Goal: Navigation & Orientation: Find specific page/section

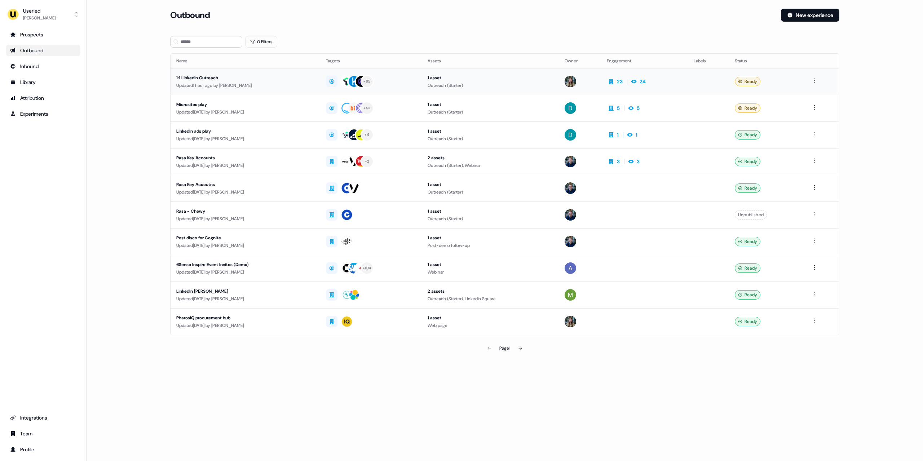
click at [299, 83] on div "Updated 1 hour ago by [PERSON_NAME]" at bounding box center [245, 85] width 138 height 7
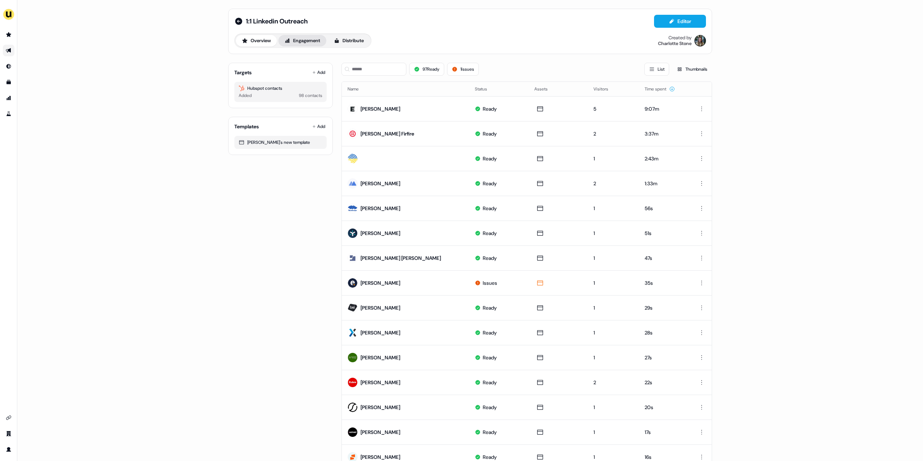
click at [307, 44] on button "Engagement" at bounding box center [302, 41] width 48 height 12
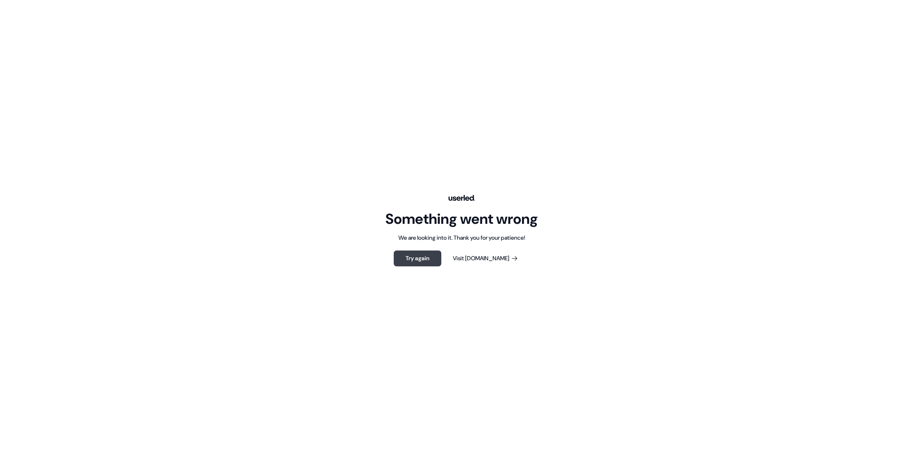
click at [429, 258] on button "Try again" at bounding box center [418, 258] width 48 height 16
click at [410, 255] on button "Try again" at bounding box center [418, 258] width 48 height 16
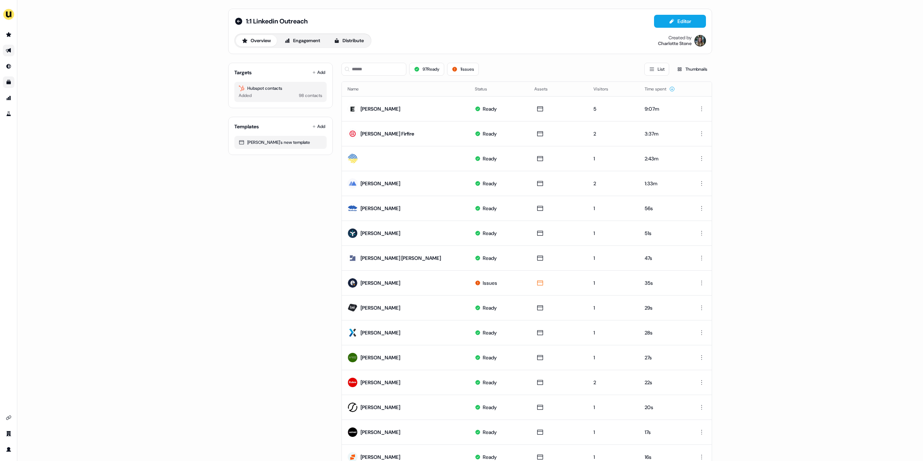
click at [11, 85] on link "Go to templates" at bounding box center [9, 82] width 12 height 12
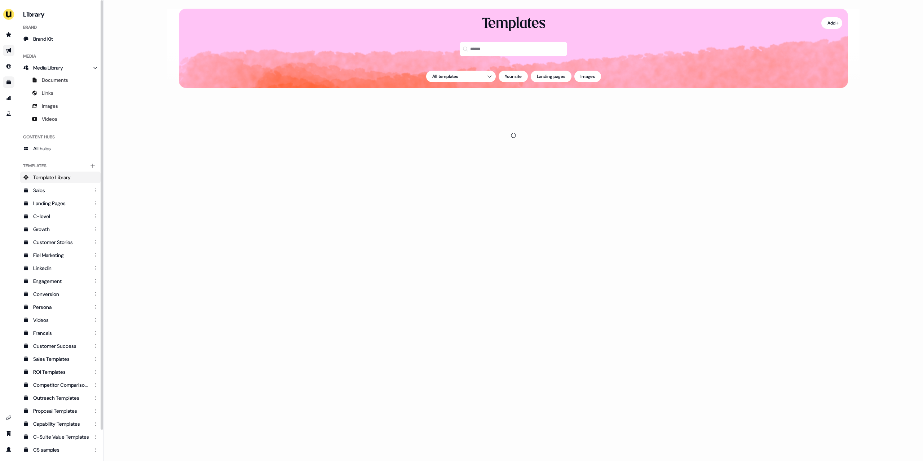
click at [10, 61] on link "Go to Inbound" at bounding box center [9, 67] width 12 height 12
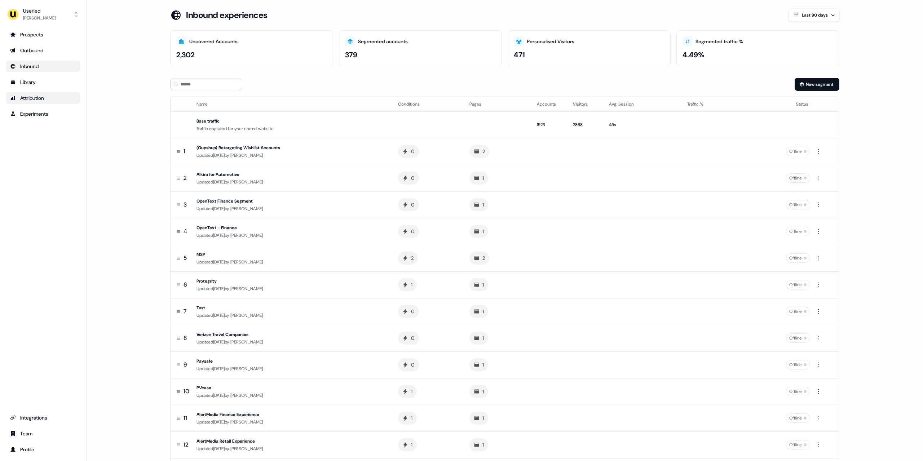
click at [46, 97] on div "Attribution" at bounding box center [43, 97] width 66 height 7
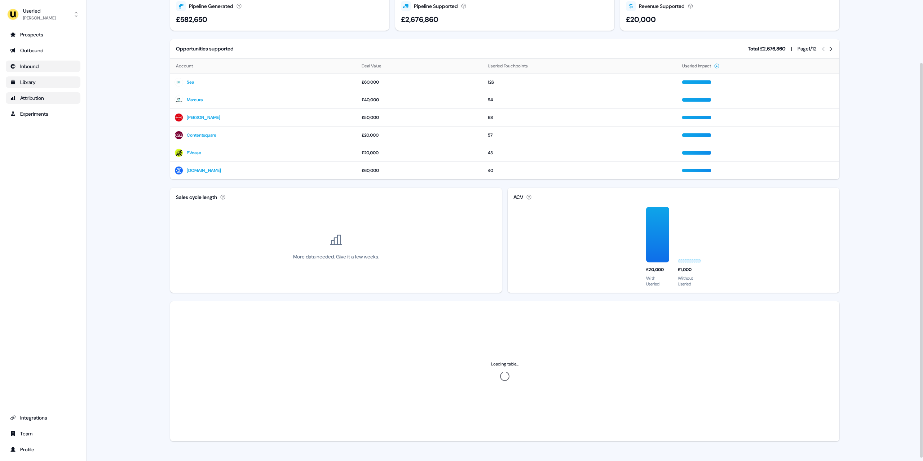
scroll to position [76, 0]
click at [46, 83] on div "Library" at bounding box center [43, 82] width 66 height 7
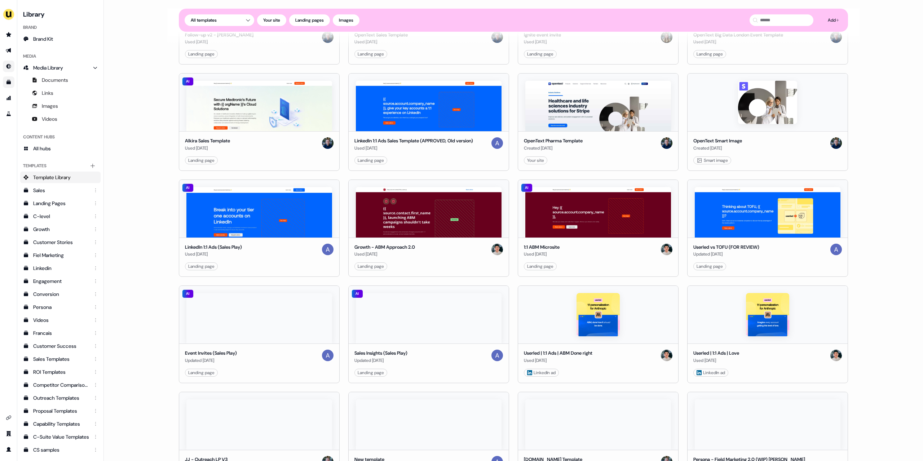
scroll to position [80, 0]
